Goal: Information Seeking & Learning: Learn about a topic

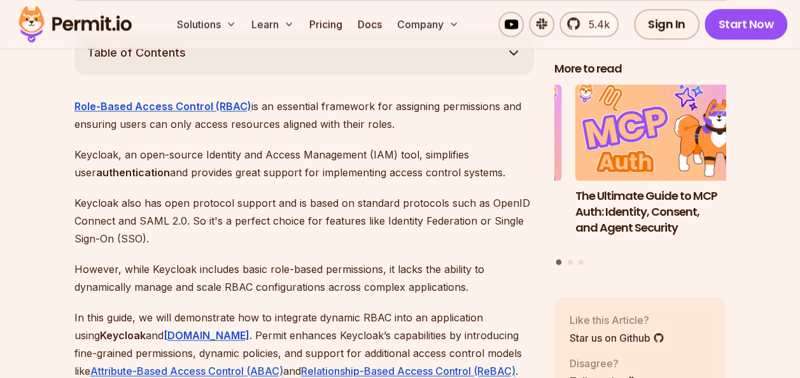
scroll to position [738, 0]
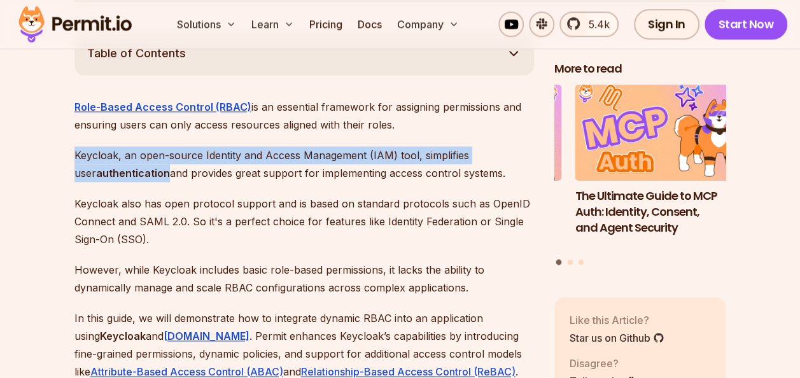
drag, startPoint x: 74, startPoint y: 135, endPoint x: 146, endPoint y: 157, distance: 74.5
click at [146, 157] on p "Keycloak, an open-source Identity and Access Management (IAM) tool, simplifies …" at bounding box center [303, 164] width 459 height 36
copy p "Keycloak, an open-source Identity and Access Management (IAM) tool, simplifies …"
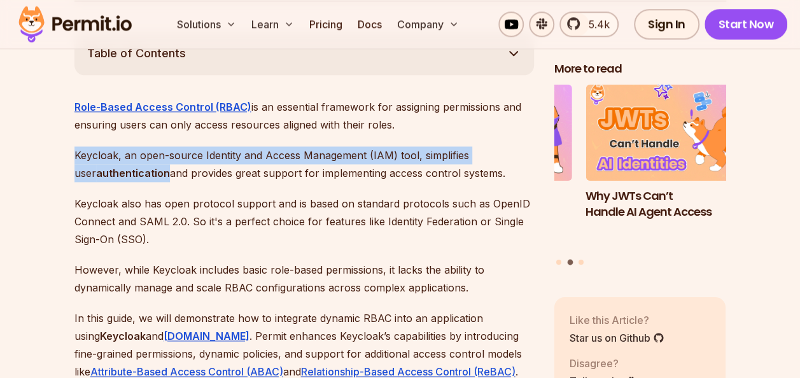
copy p "Keycloak, an open-source Identity and Access Management (IAM) tool, simplifies …"
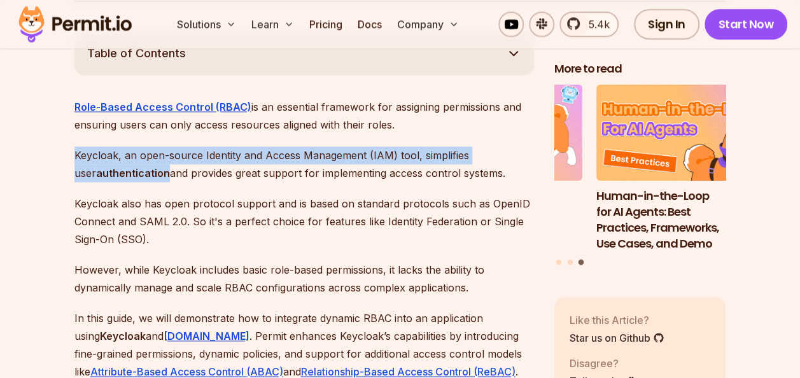
copy p "Keycloak, an open-source Identity and Access Management (IAM) tool, simplifies …"
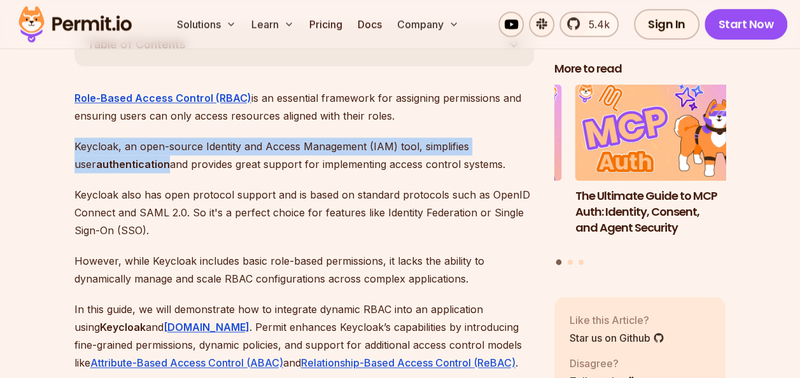
scroll to position [746, 0]
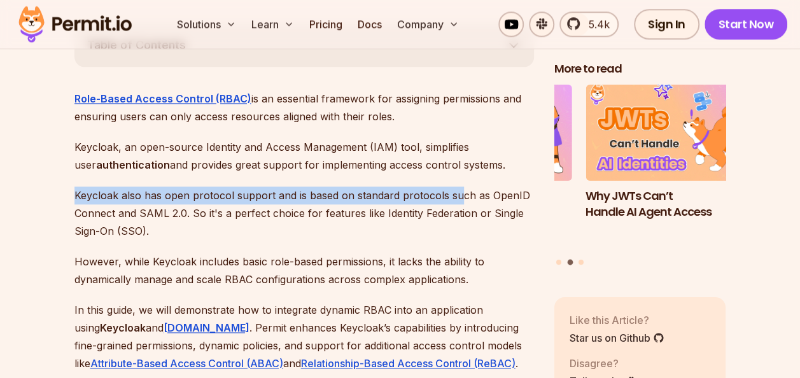
drag, startPoint x: 73, startPoint y: 176, endPoint x: 454, endPoint y: 174, distance: 381.7
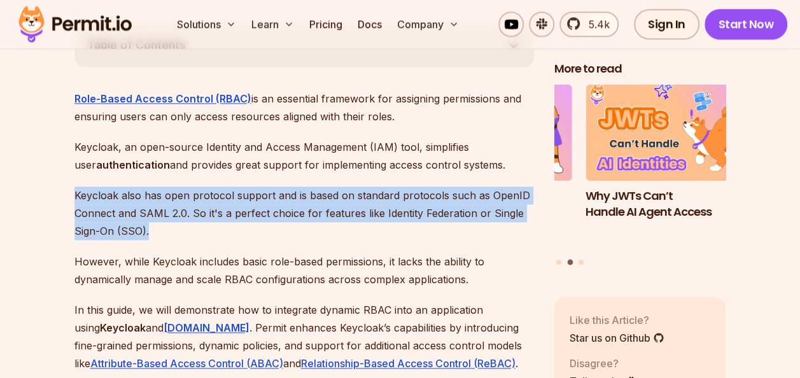
drag, startPoint x: 153, startPoint y: 214, endPoint x: 71, endPoint y: 179, distance: 88.6
copy p "Keycloak also has open protocol support and is based on standard protocols such…"
